Goal: Task Accomplishment & Management: Manage account settings

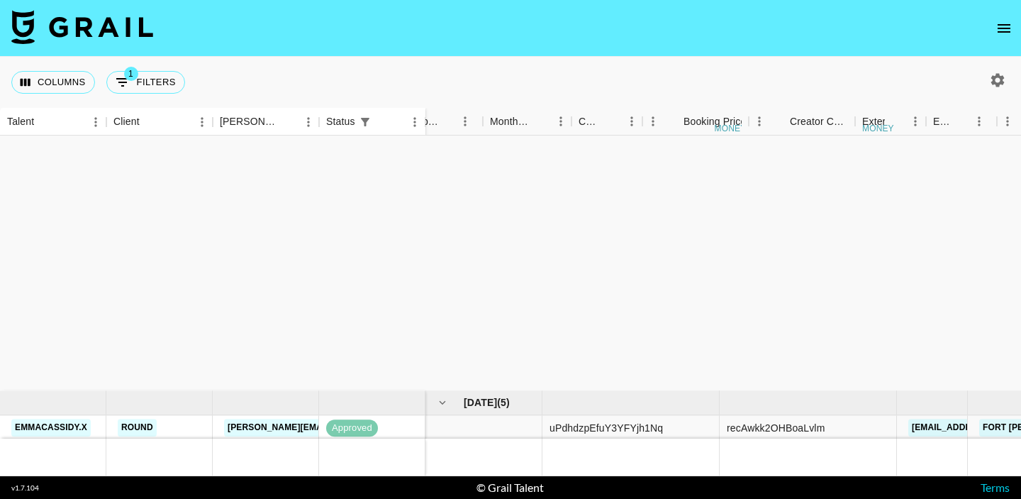
scroll to position [320, 787]
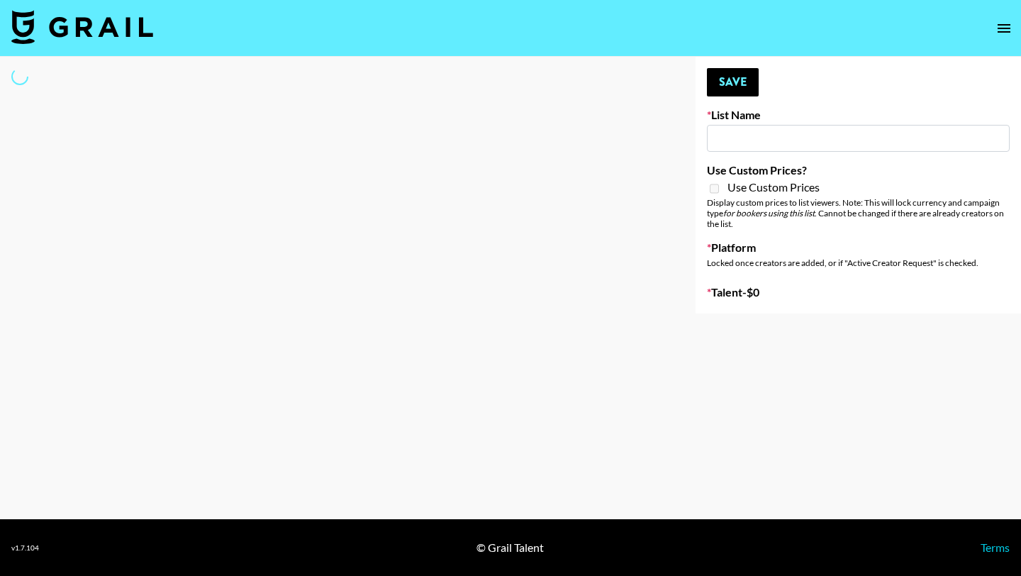
type input "SOS - [PERSON_NAME]"
select select "Song"
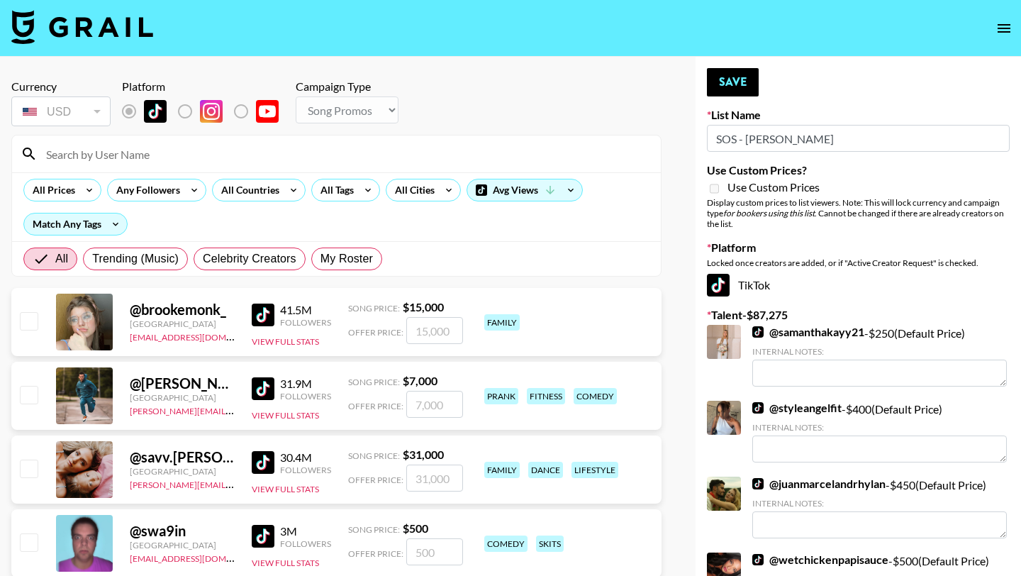
click at [257, 153] on input at bounding box center [345, 154] width 615 height 23
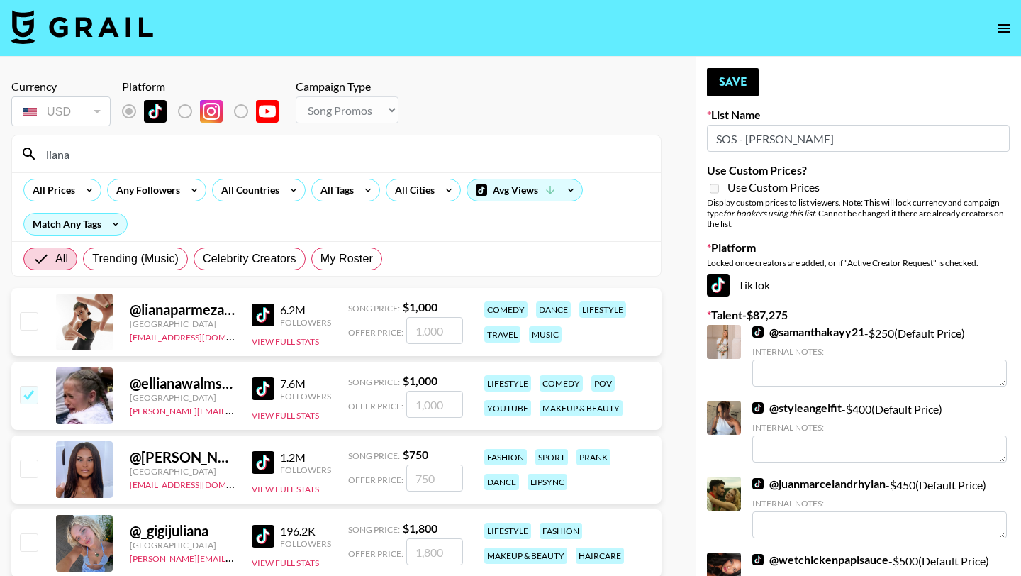
type input "liana"
click at [16, 318] on div "@ lianaparmezana United States zak@grail-talent.com 6.2M Followers View Full St…" at bounding box center [336, 322] width 650 height 68
click at [26, 323] on input "checkbox" at bounding box center [28, 320] width 17 height 17
checkbox input "true"
type input "1000"
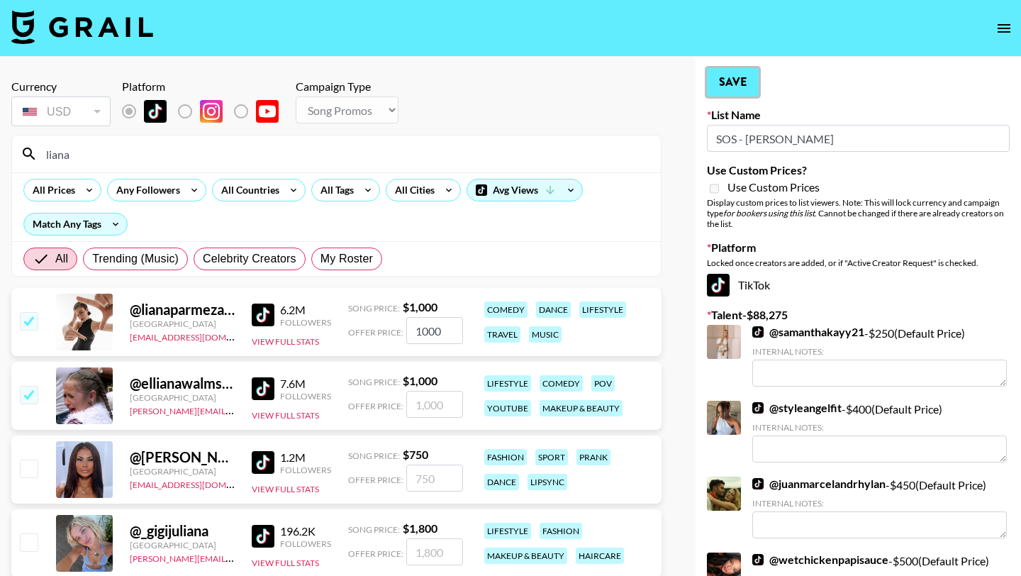
click at [735, 77] on button "Save" at bounding box center [733, 82] width 52 height 28
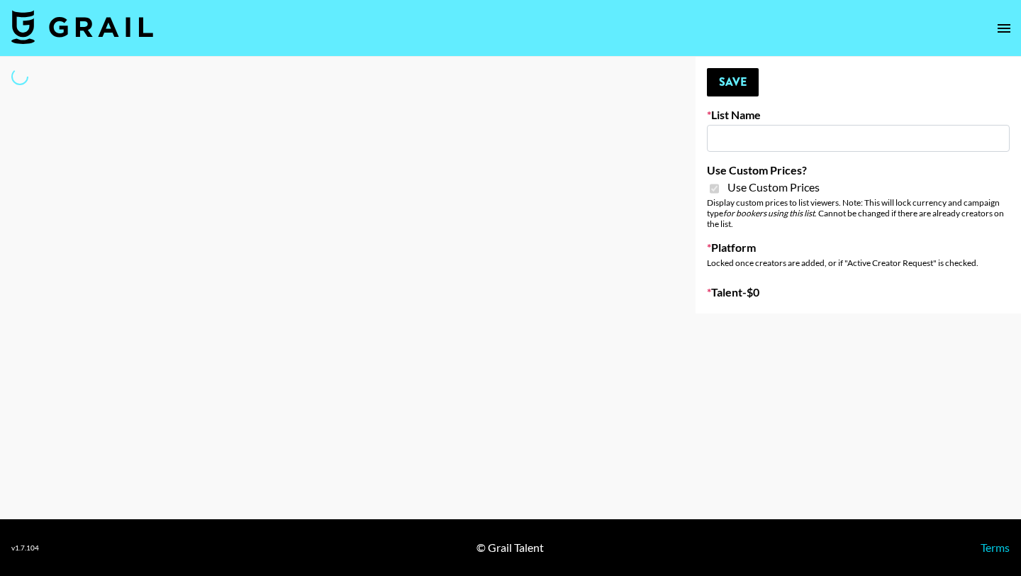
select select "Brand"
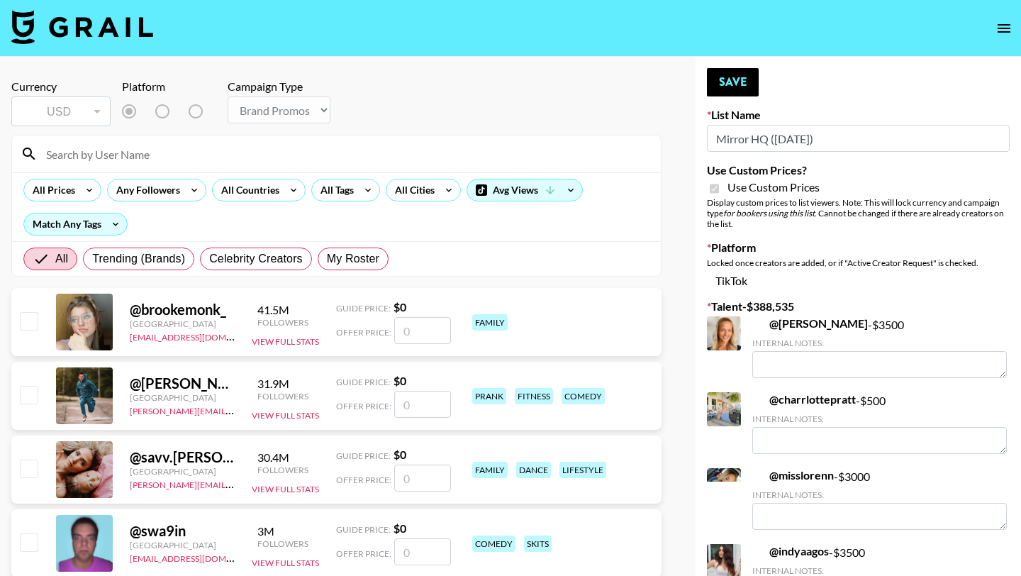
type input "Mirror HQ (2nd Oct)"
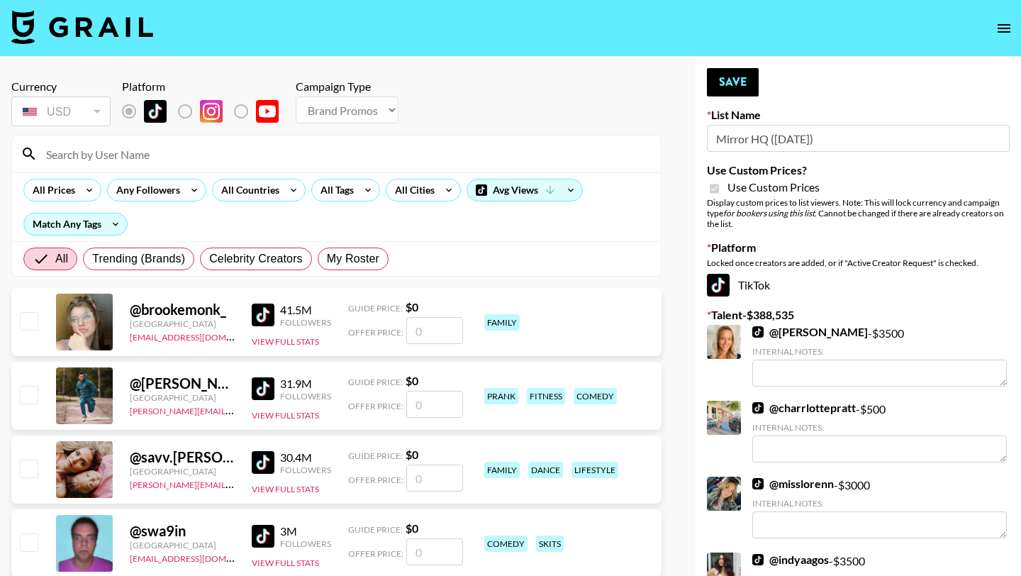
checkbox input "true"
click at [190, 157] on input at bounding box center [345, 154] width 615 height 23
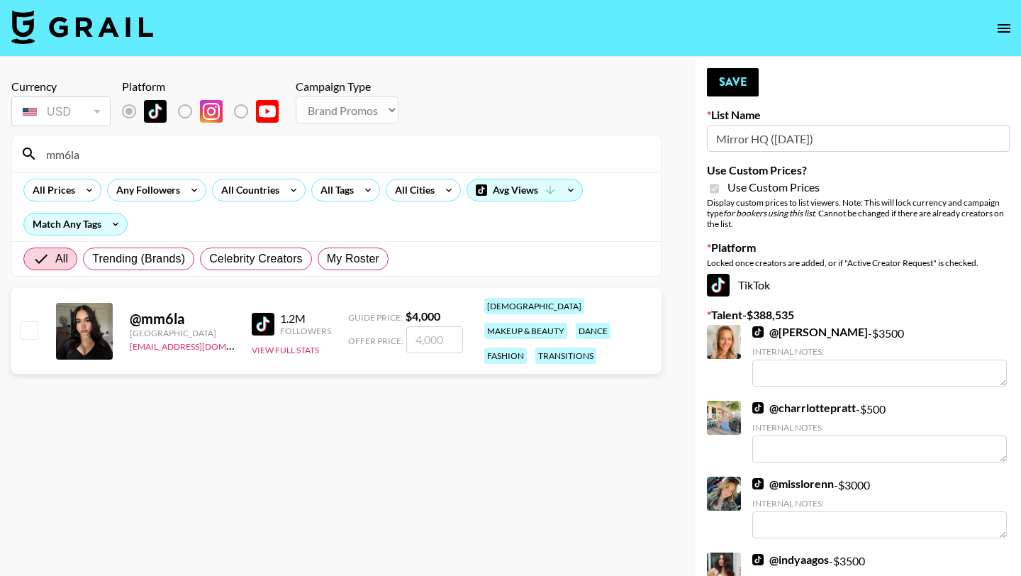
type input "mm6la"
click at [26, 321] on input "checkbox" at bounding box center [28, 329] width 17 height 17
checkbox input "true"
type input "4000"
click at [423, 331] on input "4000" at bounding box center [434, 339] width 57 height 27
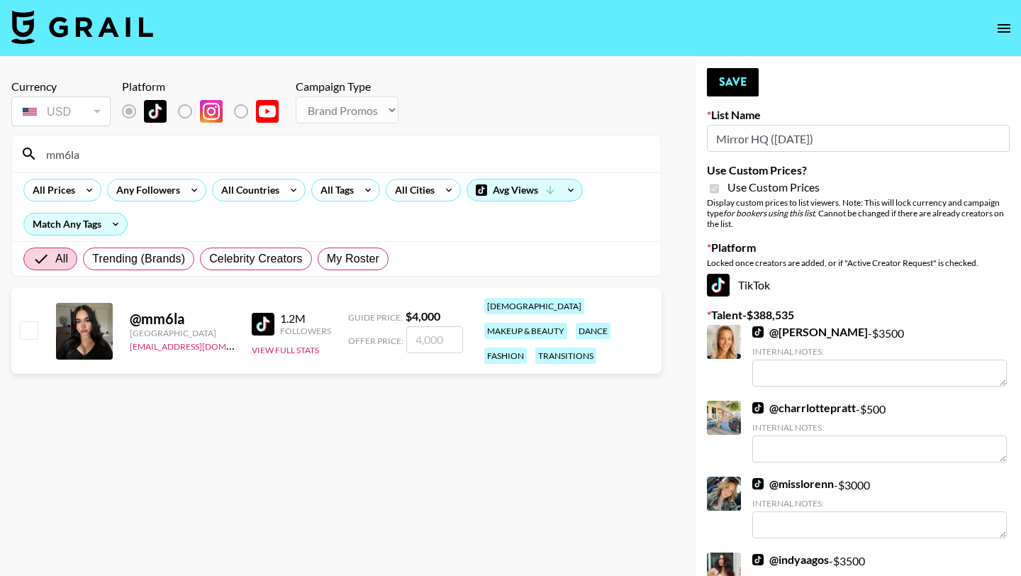
checkbox input "true"
type input "2500"
click at [745, 82] on button "Save" at bounding box center [733, 82] width 52 height 28
